Goal: Task Accomplishment & Management: Manage account settings

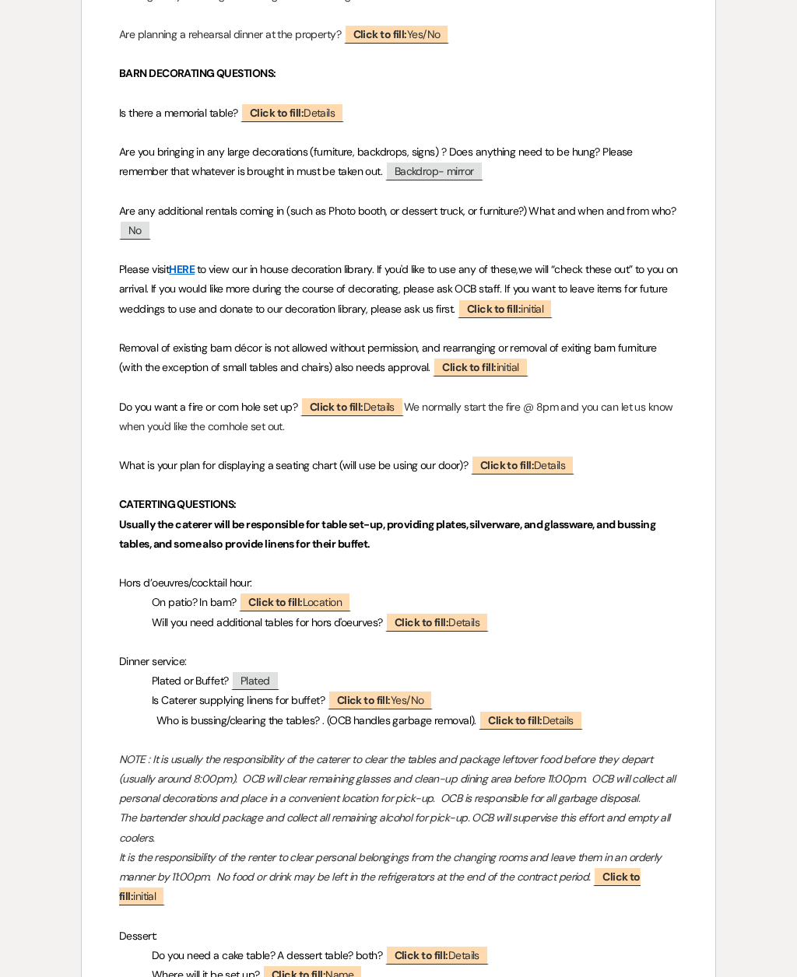
scroll to position [1331, 0]
click at [307, 109] on span "Click to fill: Details" at bounding box center [291, 112] width 103 height 19
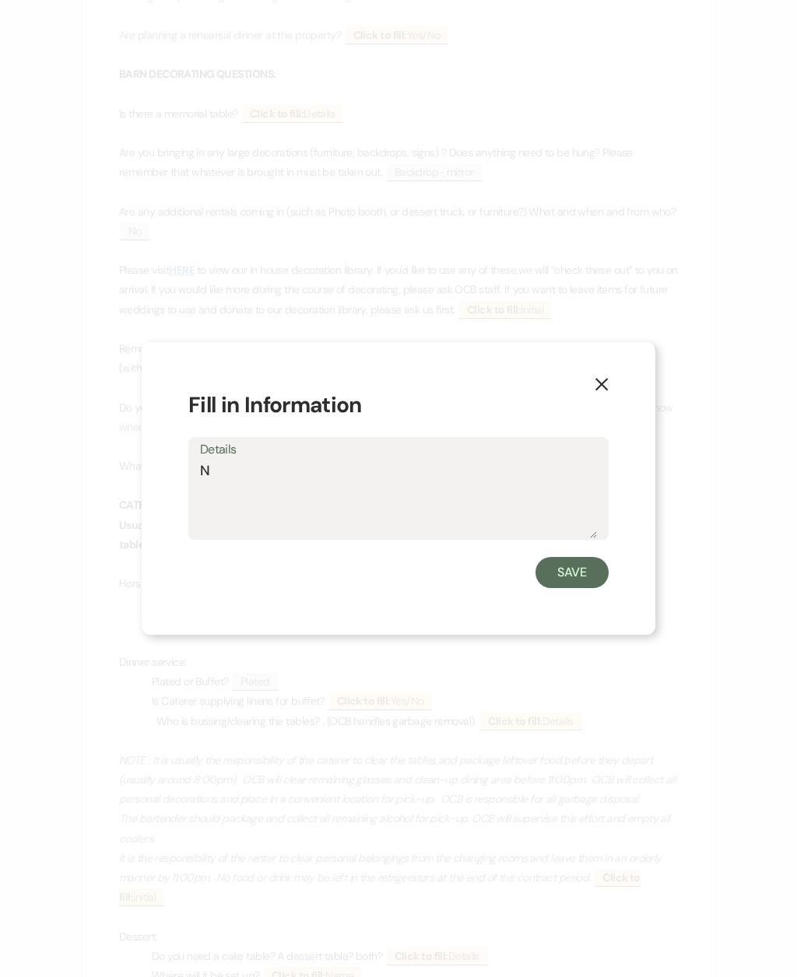
type textarea "No"
click at [583, 564] on button "Save" at bounding box center [571, 572] width 73 height 31
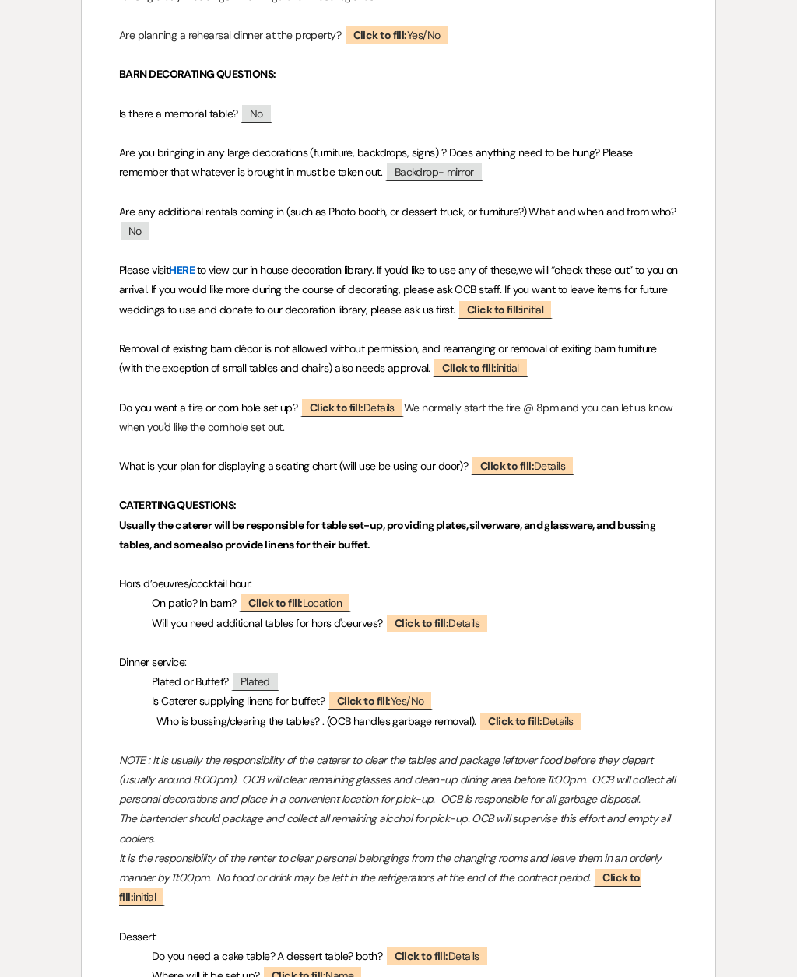
scroll to position [1332, 0]
click at [544, 459] on span "Click to fill: Details" at bounding box center [522, 464] width 103 height 19
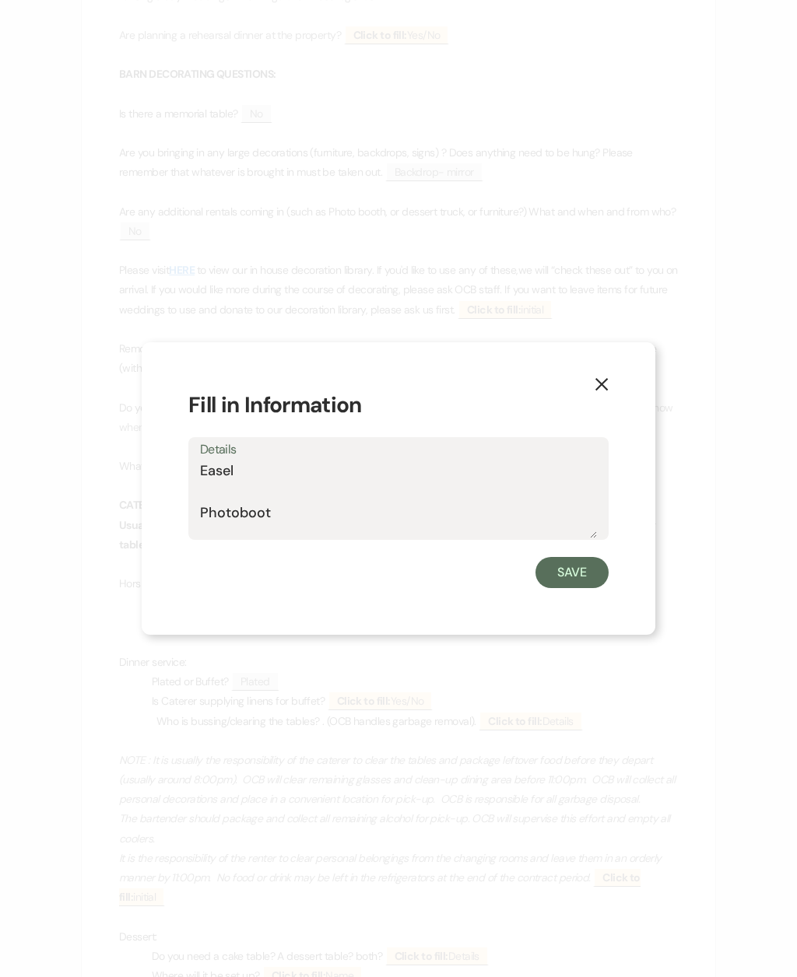
type textarea "Easel Photobooth"
click at [573, 572] on button "Save" at bounding box center [571, 572] width 73 height 31
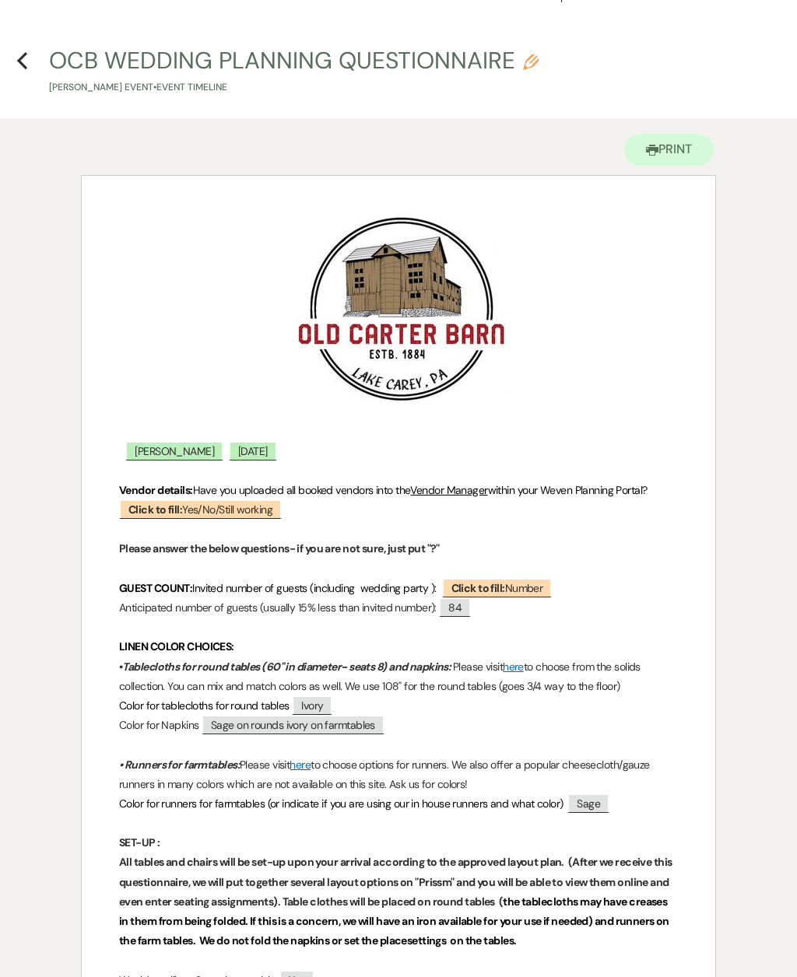
scroll to position [0, 0]
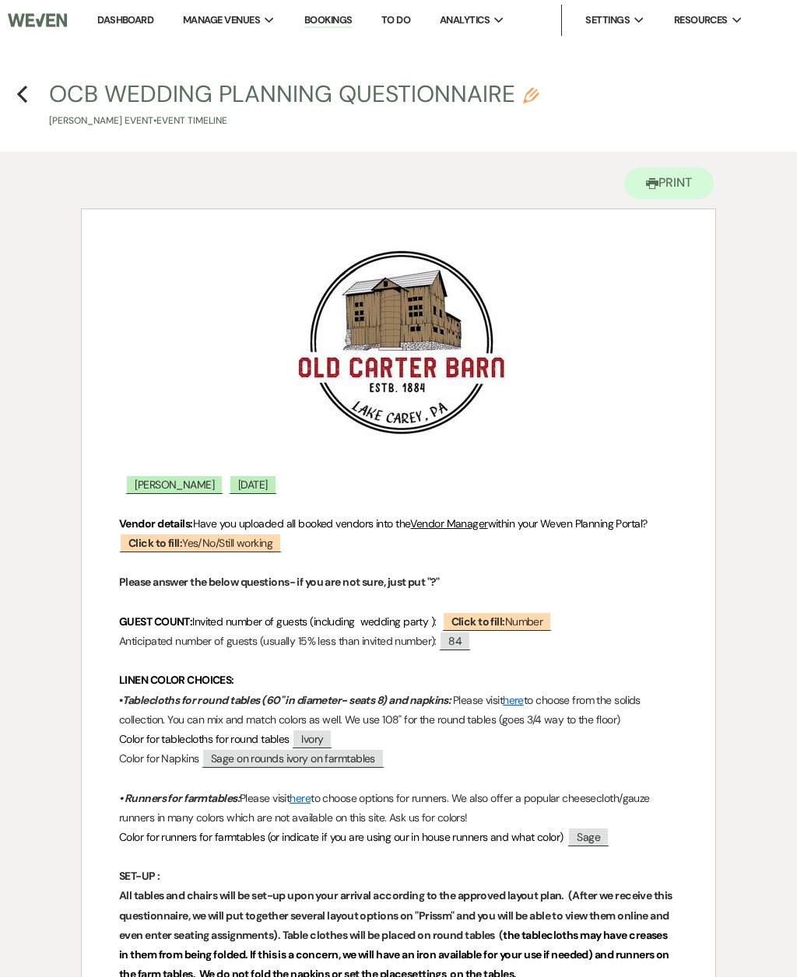
click at [26, 89] on icon "Previous" at bounding box center [22, 94] width 12 height 19
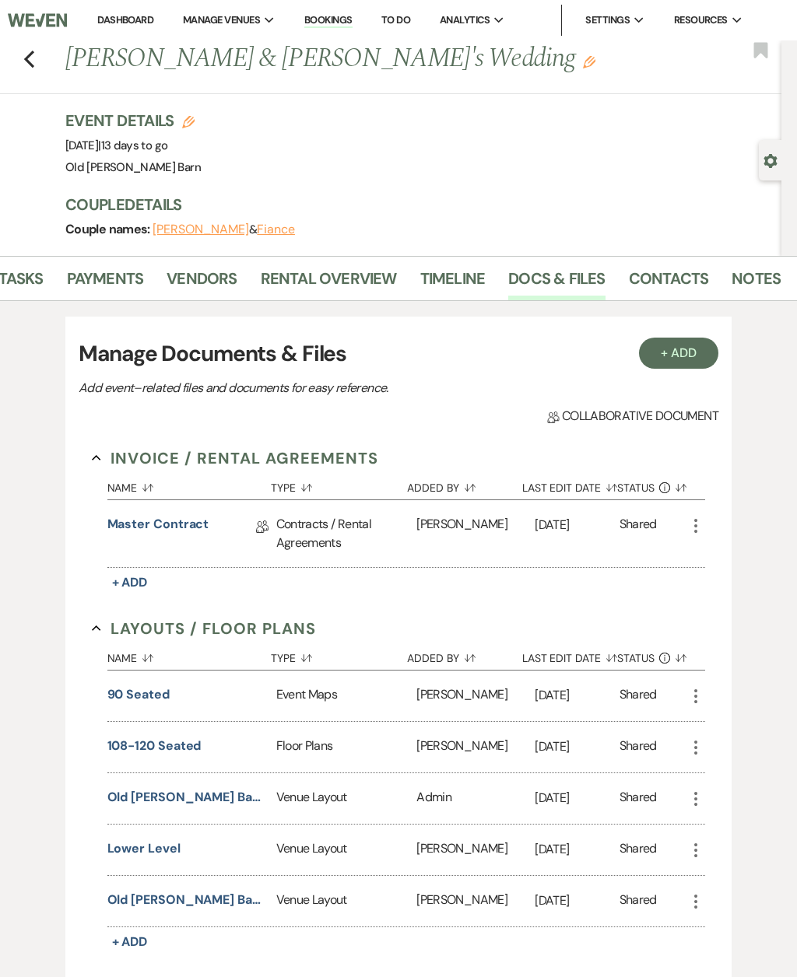
scroll to position [0, 168]
click at [756, 282] on link "Notes" at bounding box center [756, 283] width 49 height 34
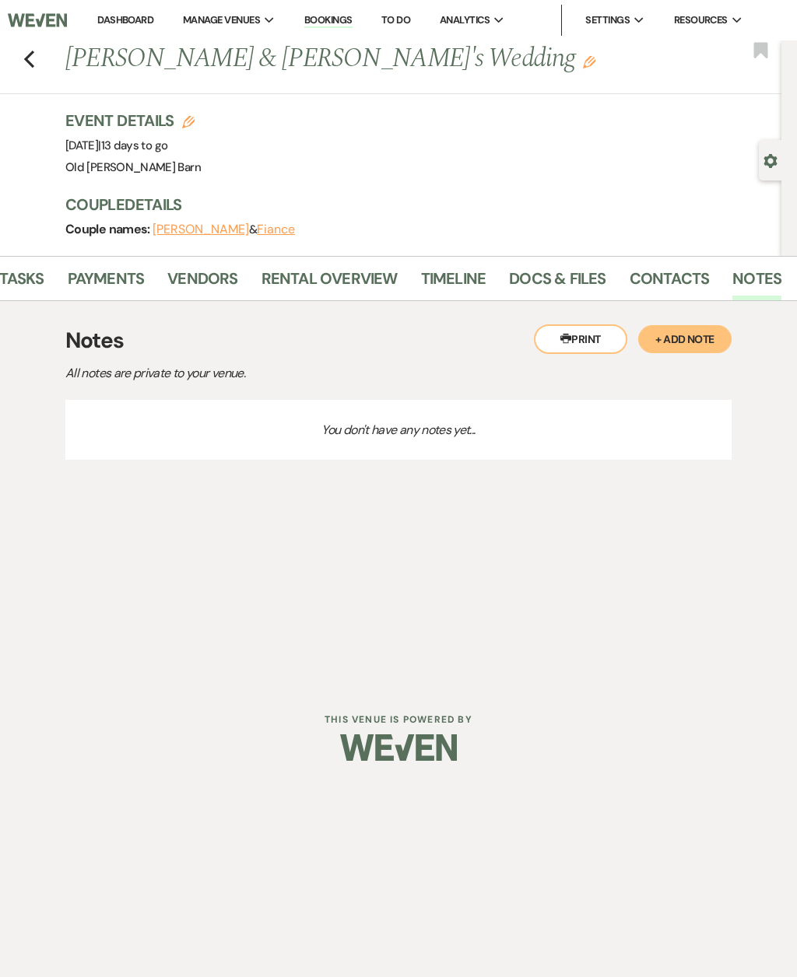
click at [682, 348] on button "+ Add Note" at bounding box center [684, 339] width 93 height 28
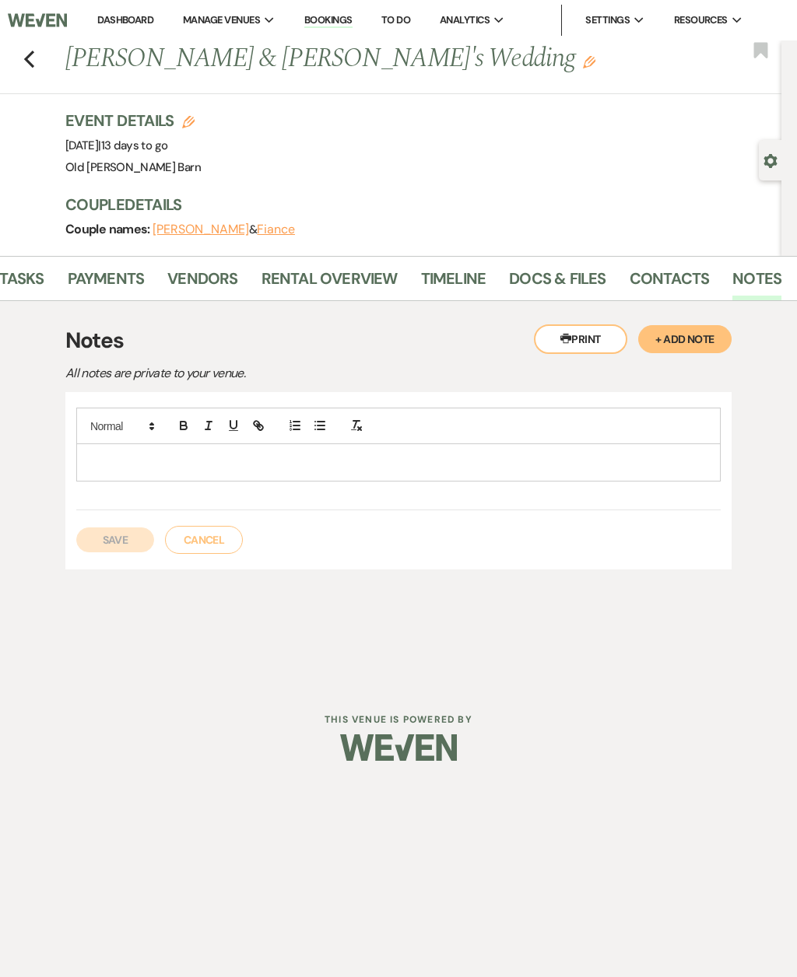
click at [183, 460] on p at bounding box center [398, 462] width 619 height 17
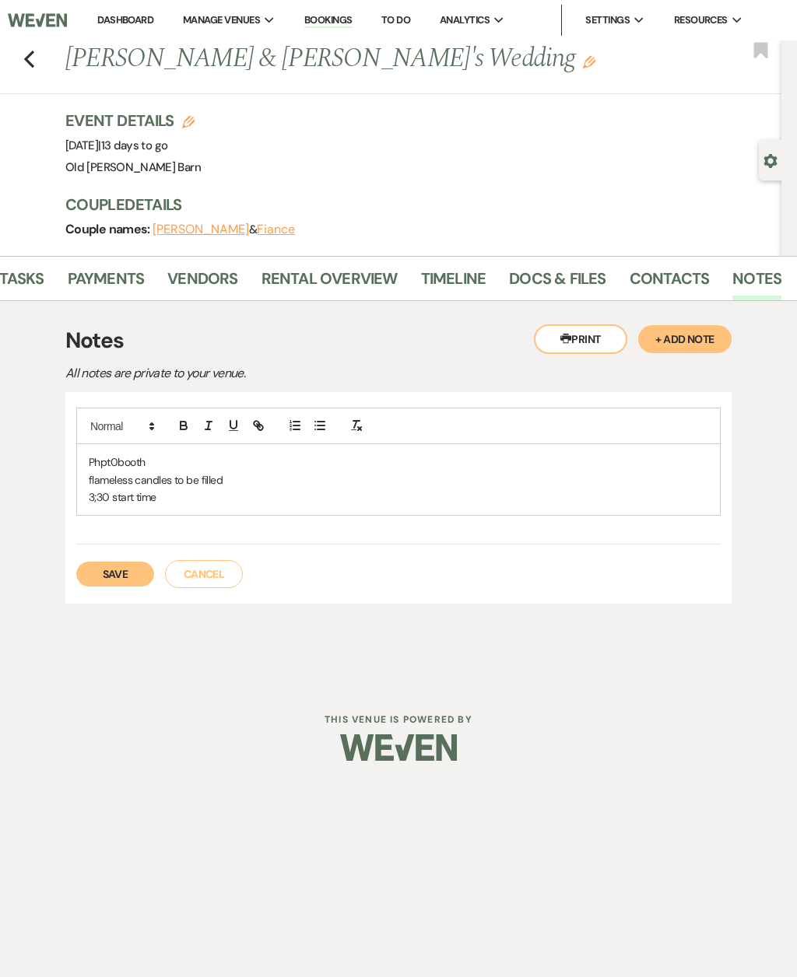
click at [131, 571] on button "Save" at bounding box center [115, 574] width 78 height 25
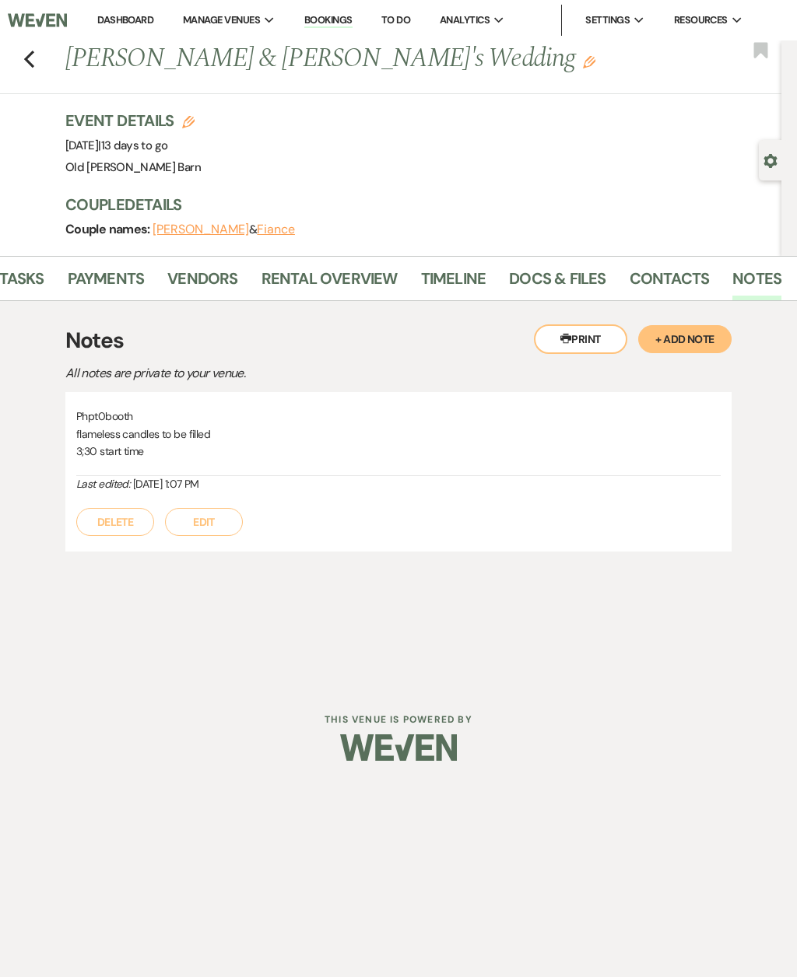
click at [32, 54] on use "button" at bounding box center [29, 59] width 10 height 17
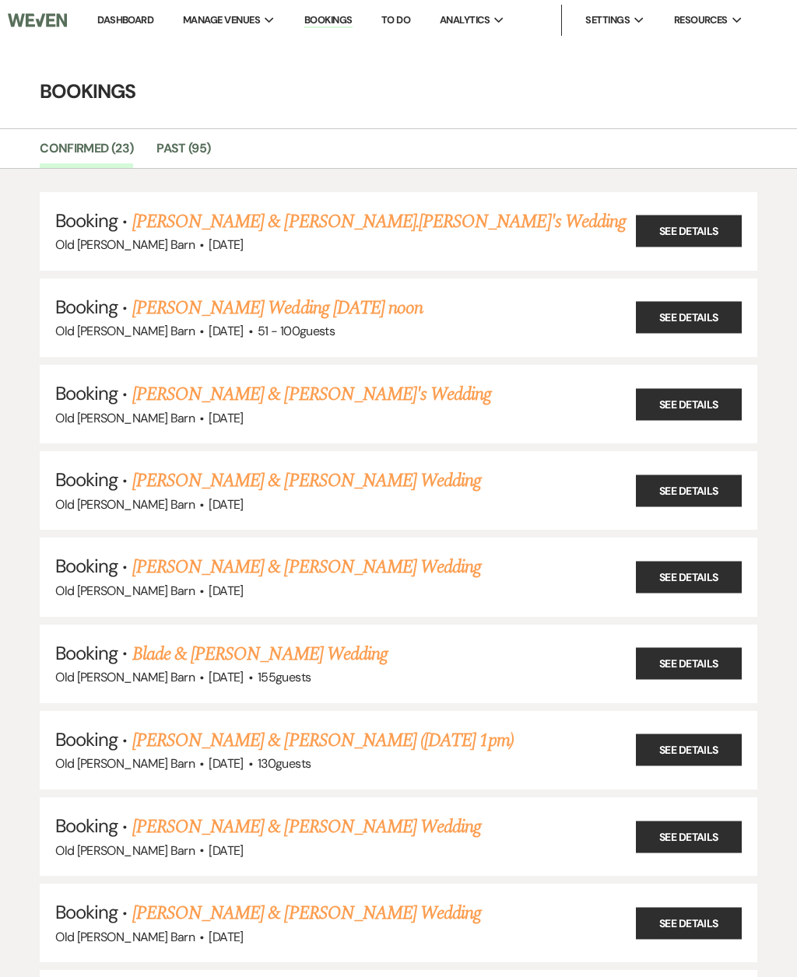
click at [363, 394] on link "[PERSON_NAME] & [PERSON_NAME]'s Wedding" at bounding box center [311, 394] width 359 height 28
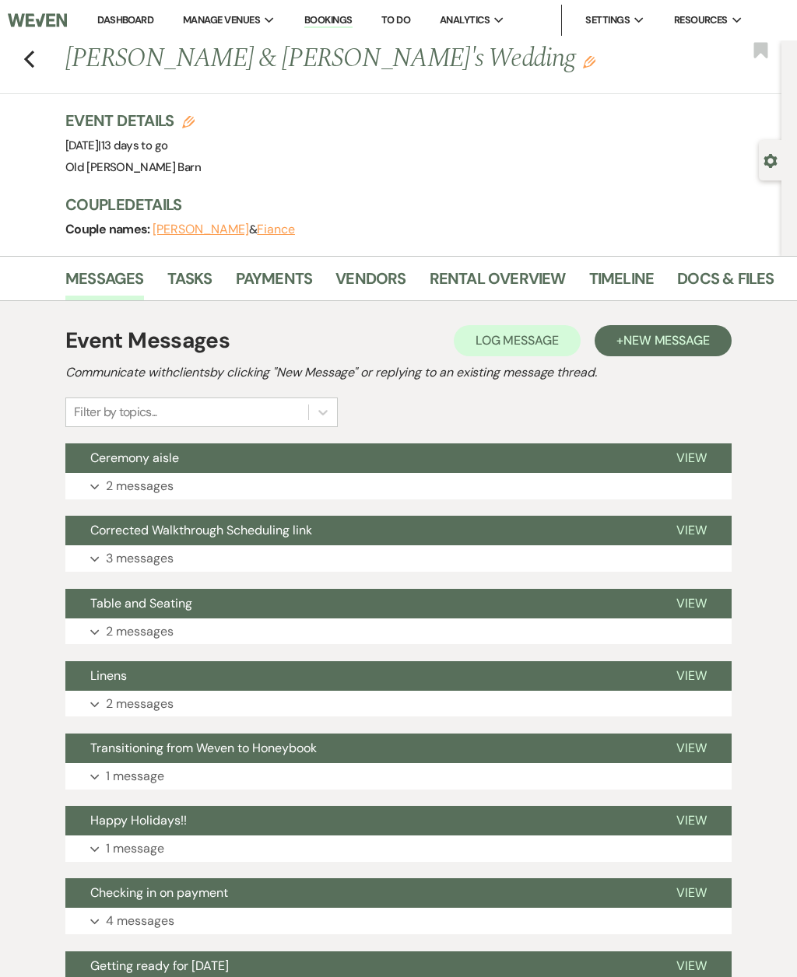
click at [722, 282] on link "Docs & Files" at bounding box center [725, 283] width 96 height 34
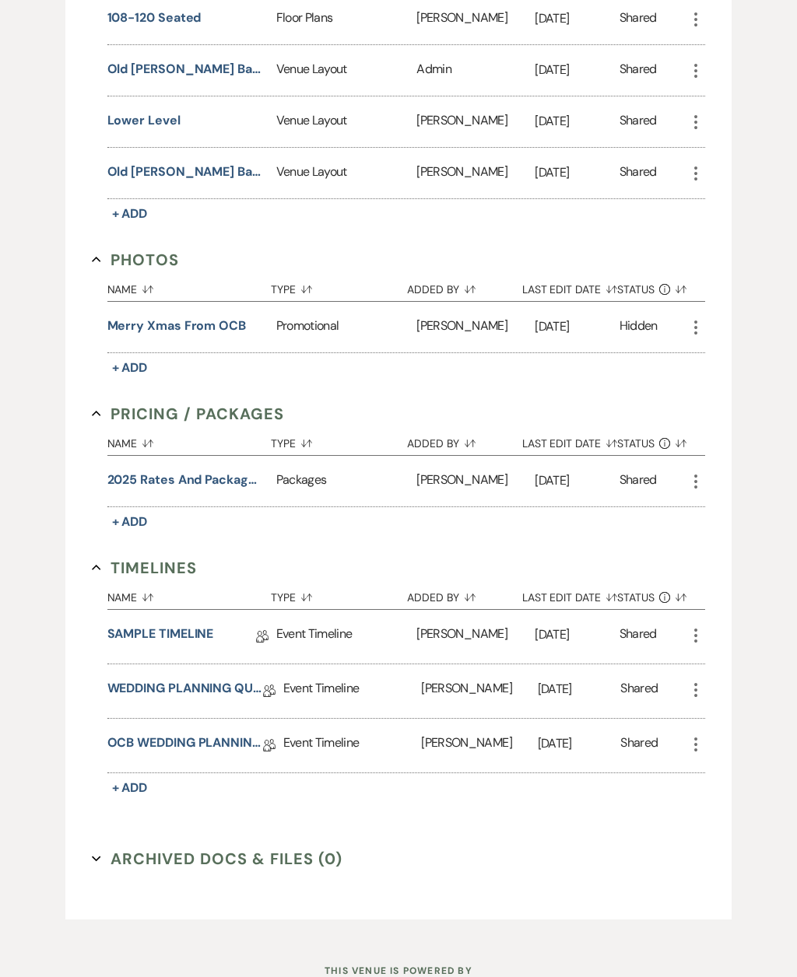
scroll to position [734, 0]
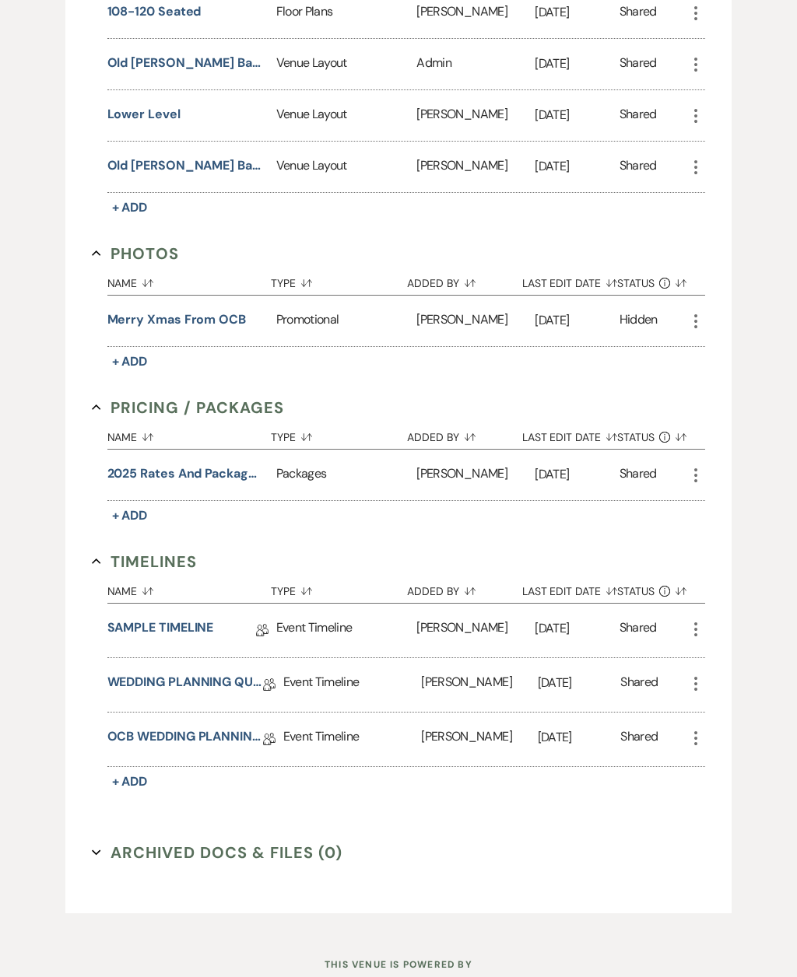
click at [209, 740] on link "OCB WEDDING PLANNING QUESTIONNAIRE" at bounding box center [185, 740] width 156 height 24
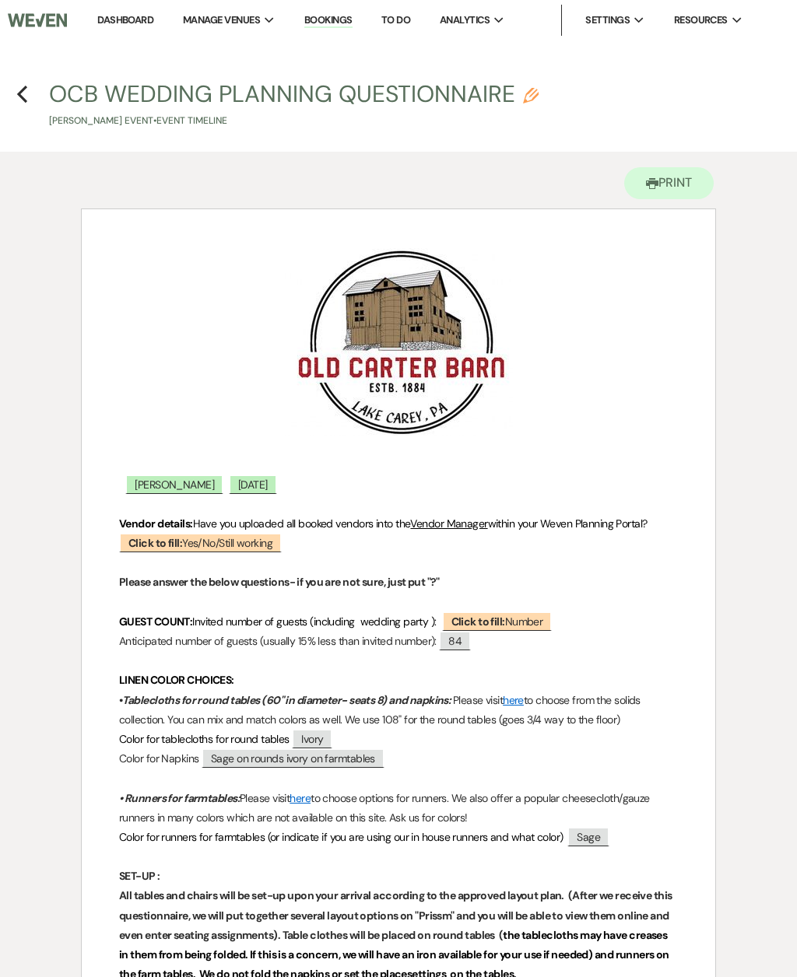
click at [23, 89] on use "button" at bounding box center [22, 94] width 10 height 17
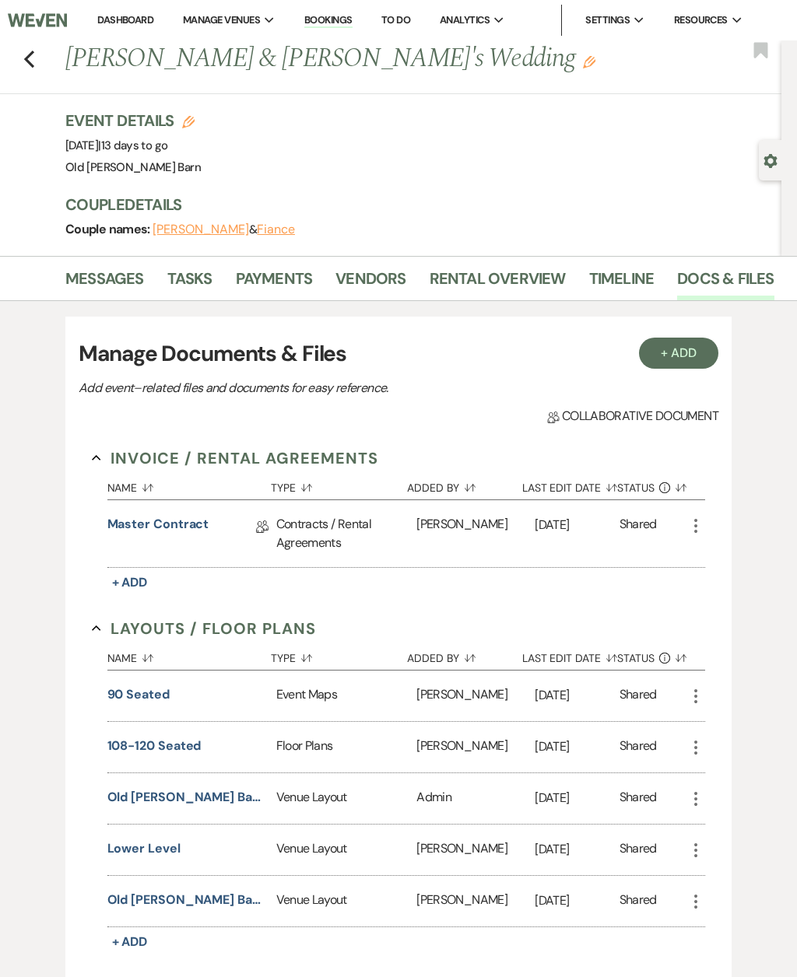
scroll to position [785, 0]
